Goal: Task Accomplishment & Management: Manage account settings

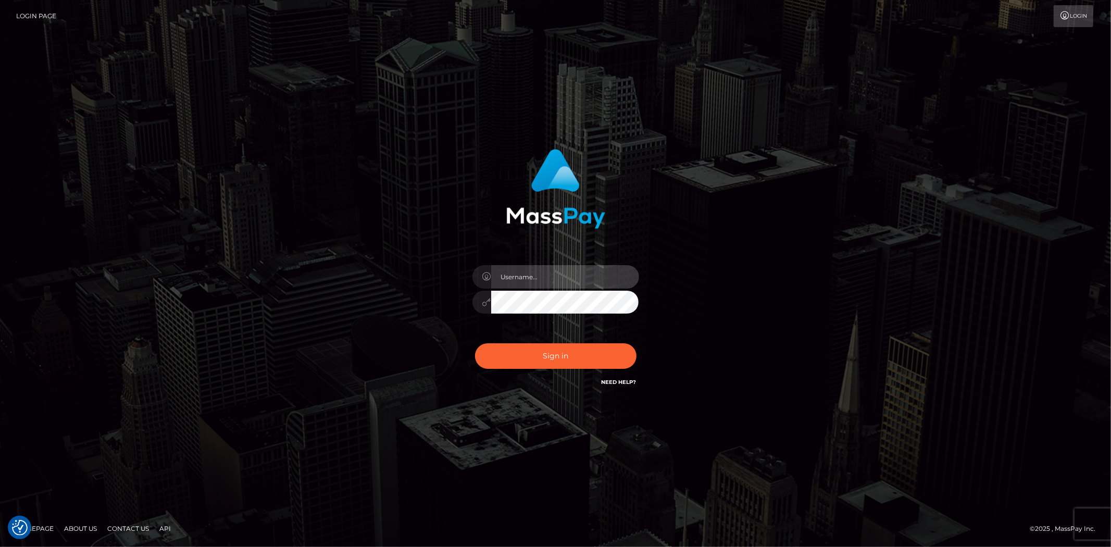
click at [514, 281] on input "text" at bounding box center [565, 276] width 148 height 23
type input "Bern.Spree"
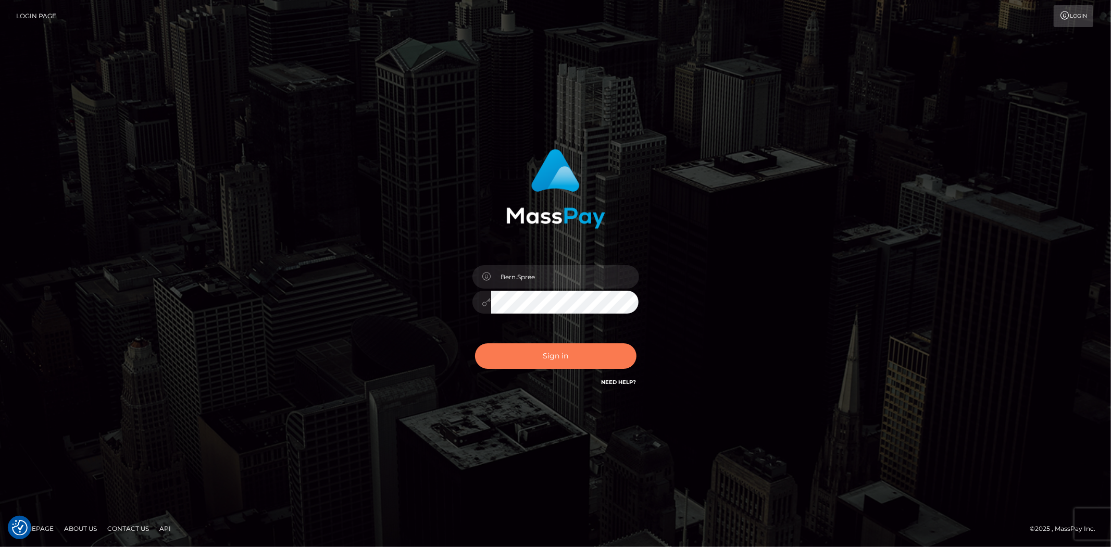
click at [537, 355] on button "Sign in" at bounding box center [556, 356] width 162 height 26
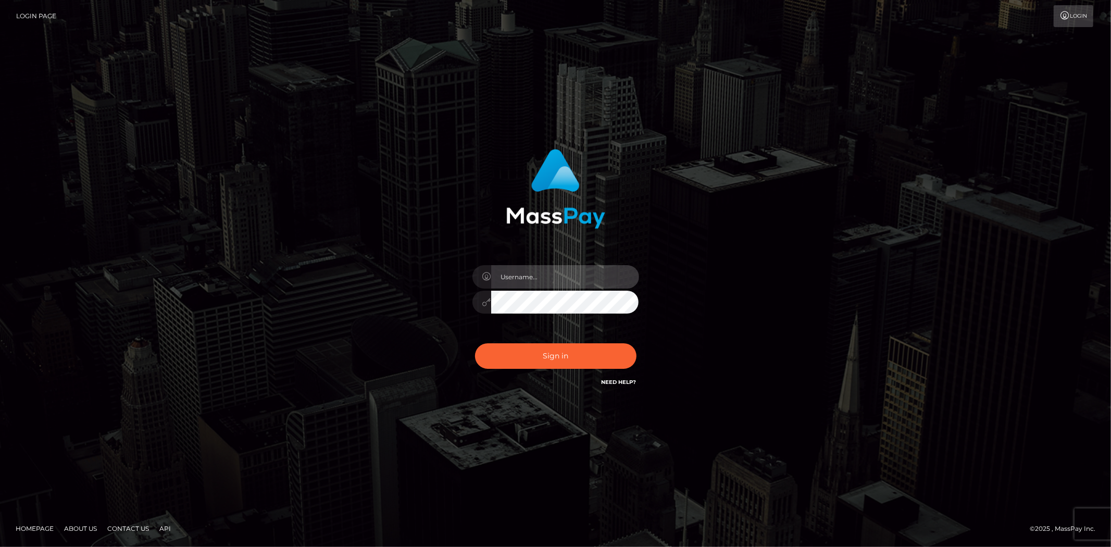
click at [502, 270] on input "text" at bounding box center [565, 276] width 148 height 23
type input "Bern.Spree"
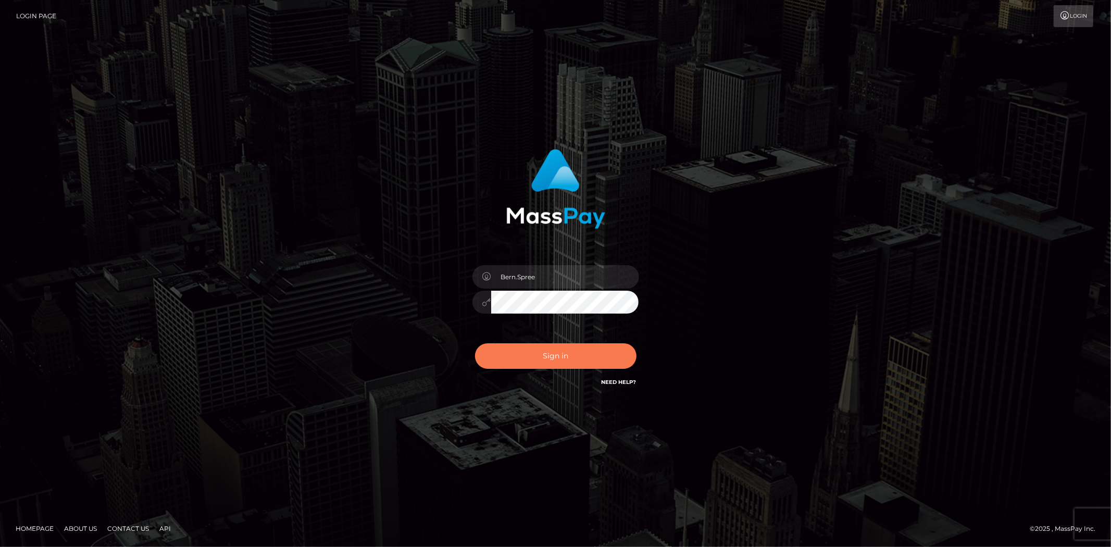
click at [539, 362] on button "Sign in" at bounding box center [556, 356] width 162 height 26
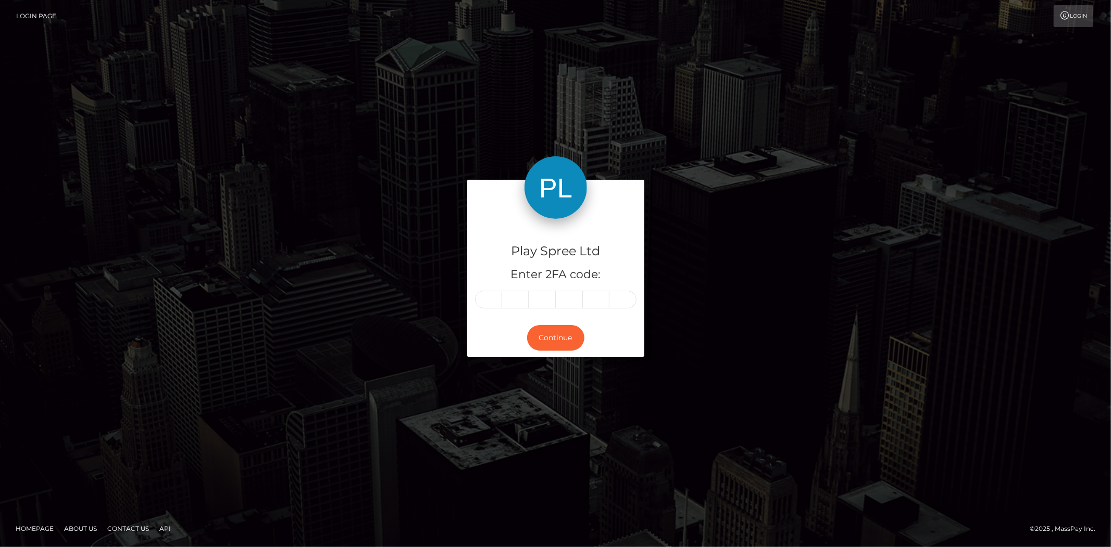
click at [495, 295] on input "text" at bounding box center [488, 300] width 27 height 18
type input "5"
type input "6"
type input "2"
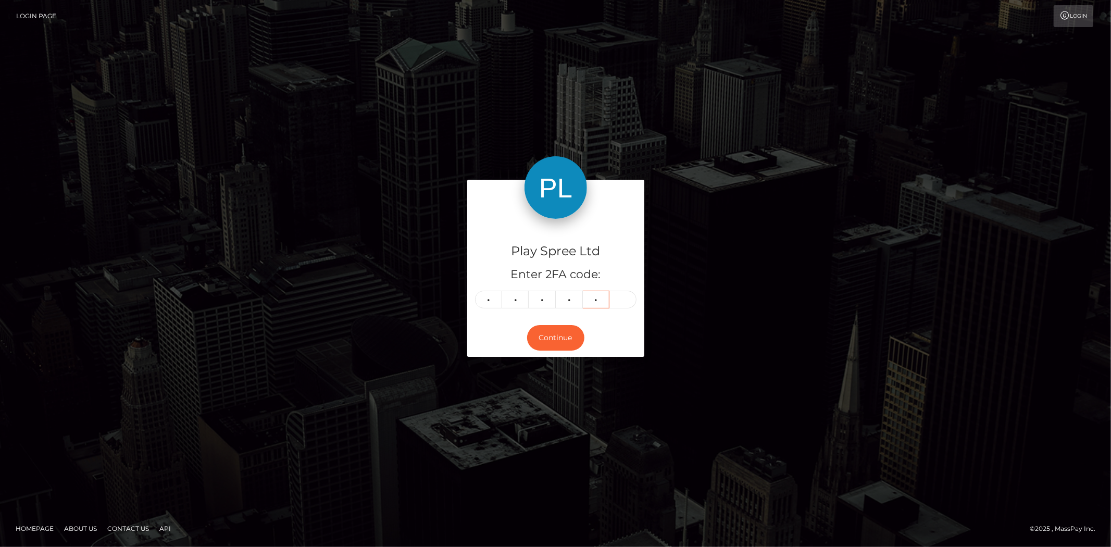
type input "1"
type input "8"
click at [559, 337] on button "Continue" at bounding box center [555, 338] width 57 height 26
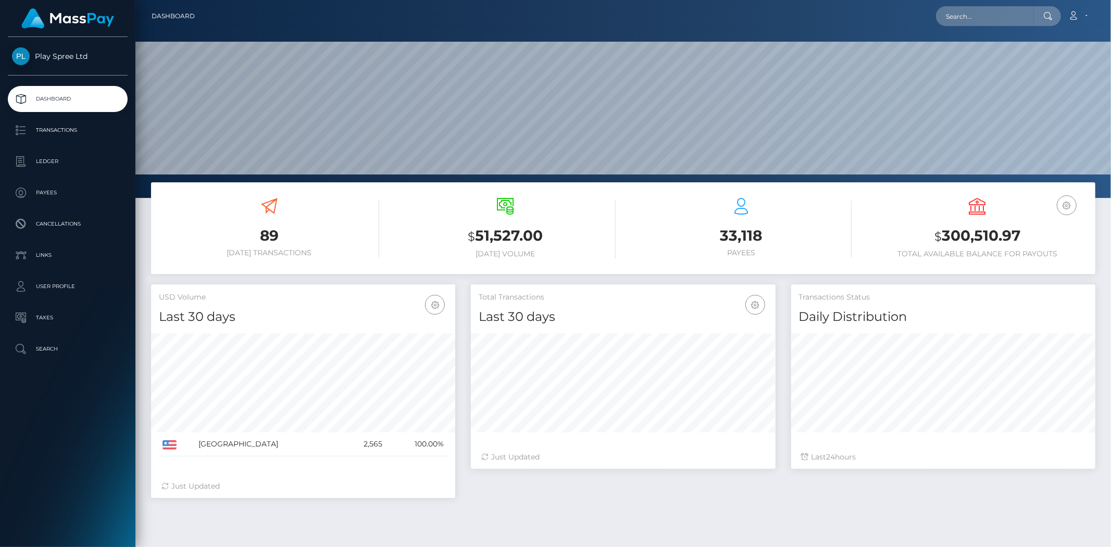
scroll to position [184, 304]
drag, startPoint x: 944, startPoint y: 233, endPoint x: 1028, endPoint y: 226, distance: 84.7
click at [1028, 226] on h3 "$ 300,510.97" at bounding box center [977, 236] width 220 height 21
copy h3 "300,510.97"
